Goal: Information Seeking & Learning: Learn about a topic

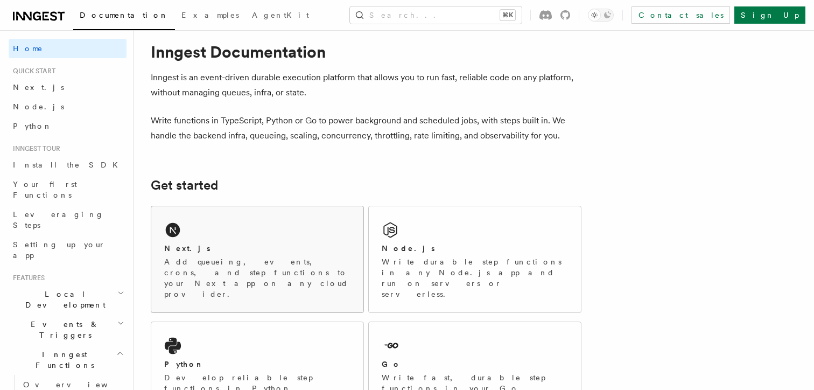
scroll to position [44, 0]
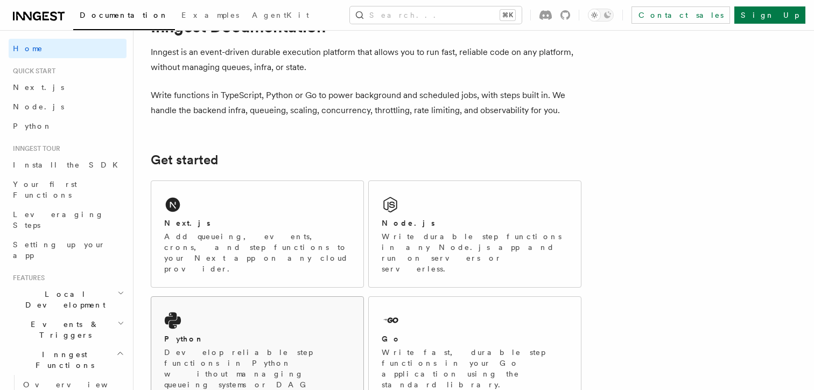
click at [249, 299] on div "Python Develop reliable step functions in Python without managing queueing syst…" at bounding box center [257, 355] width 212 height 117
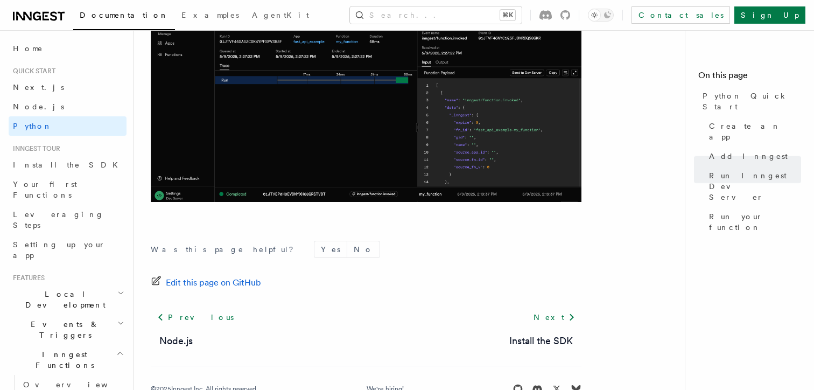
scroll to position [2333, 0]
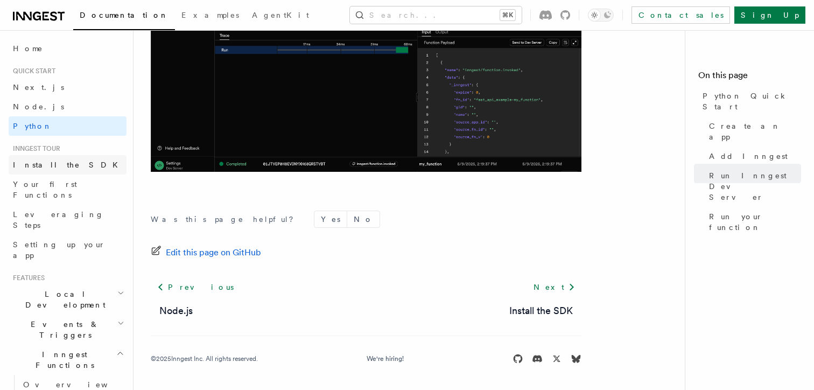
click at [68, 171] on link "Install the SDK" at bounding box center [68, 164] width 118 height 19
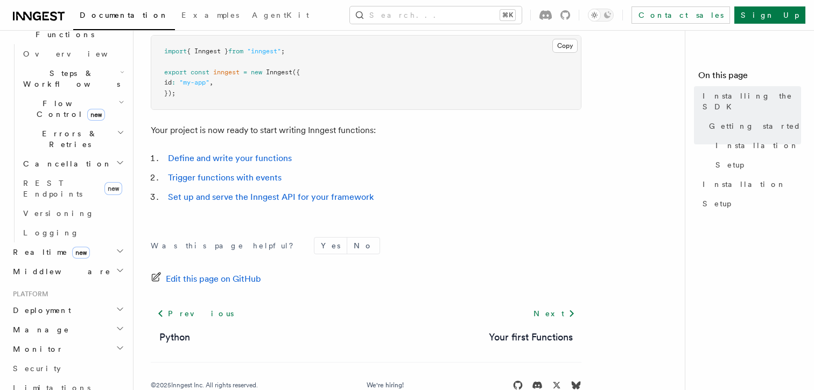
scroll to position [506, 0]
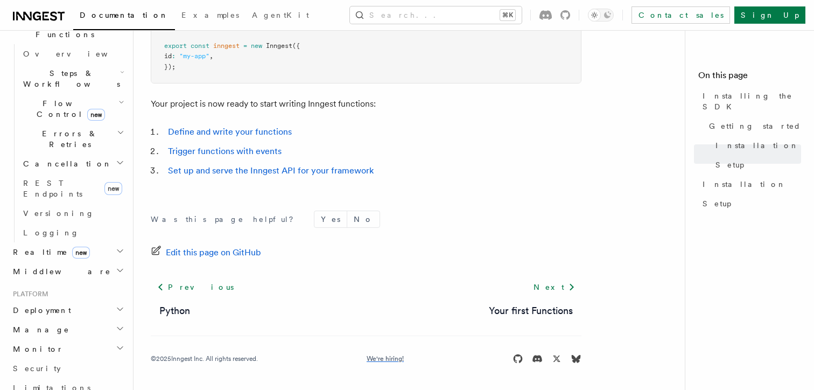
click at [376, 358] on link "We're hiring!" at bounding box center [385, 358] width 37 height 9
